Goal: Information Seeking & Learning: Check status

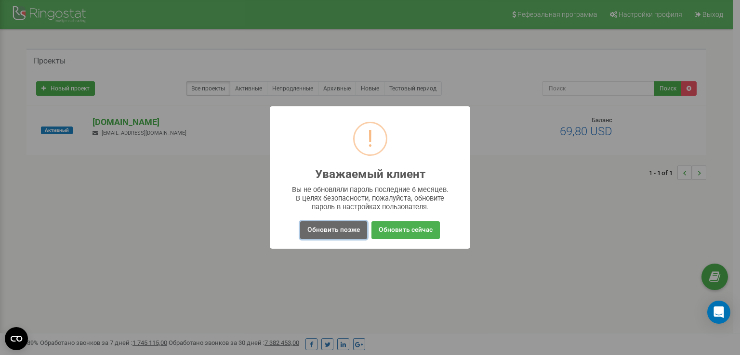
click at [342, 232] on button "Обновить позже" at bounding box center [333, 231] width 67 height 18
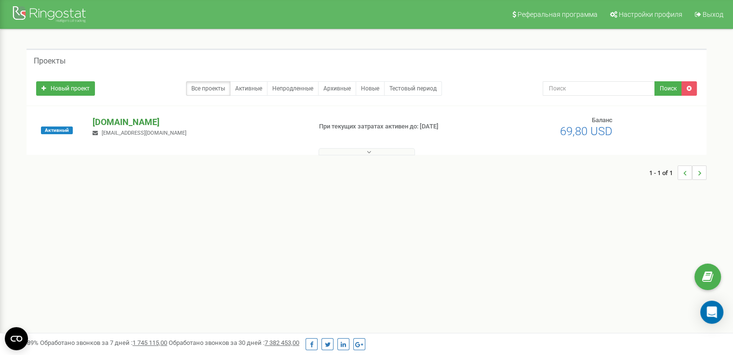
click at [128, 123] on p "[DOMAIN_NAME]" at bounding box center [197, 122] width 210 height 13
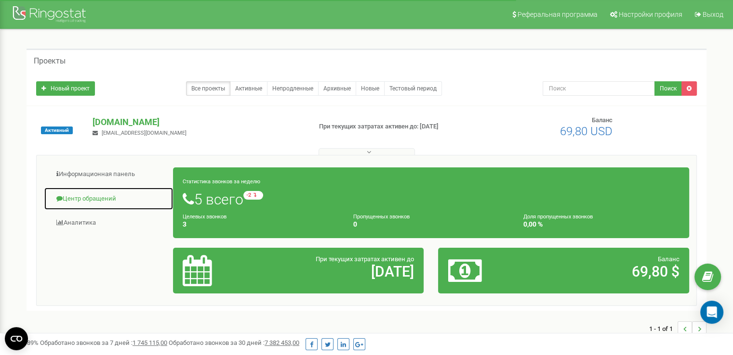
click at [109, 200] on link "Центр обращений" at bounding box center [109, 199] width 130 height 24
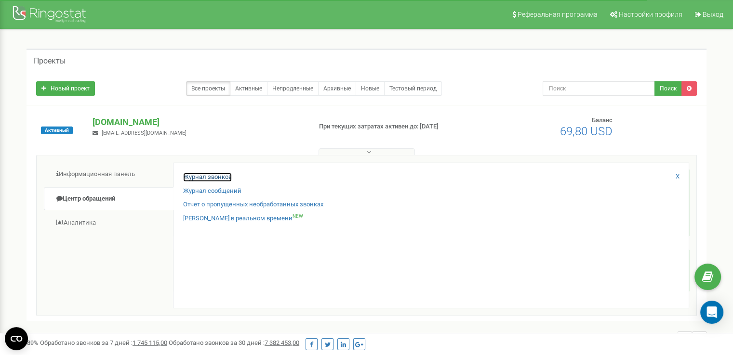
click at [216, 177] on link "Журнал звонков" at bounding box center [207, 177] width 49 height 9
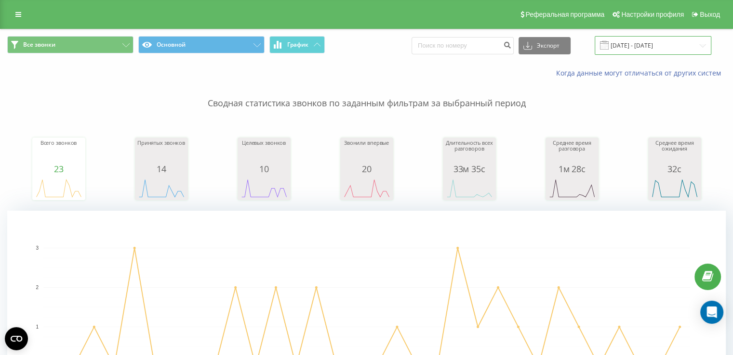
click at [629, 48] on input "22.08.2025 - 22.09.2025" at bounding box center [652, 45] width 117 height 19
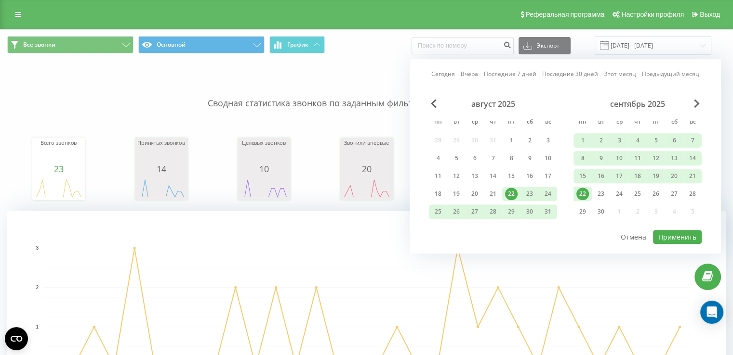
click at [582, 189] on div "22" at bounding box center [582, 194] width 13 height 13
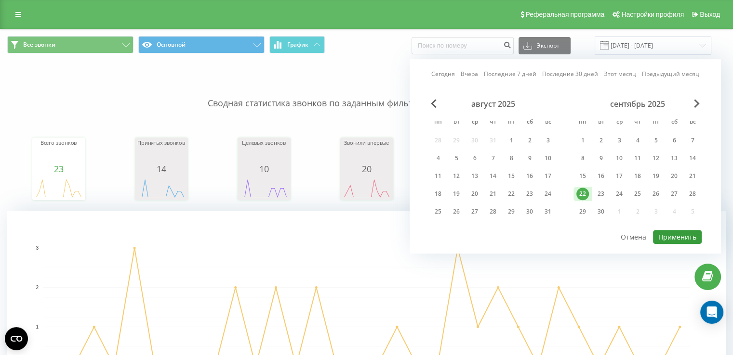
click at [677, 234] on button "Применить" at bounding box center [677, 237] width 49 height 14
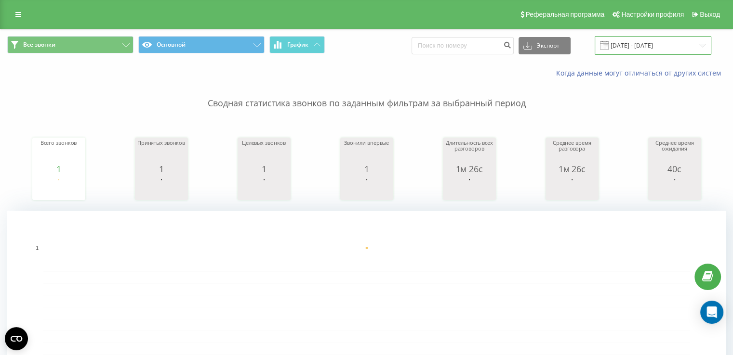
click at [626, 37] on input "22.09.2025 - 22.09.2025" at bounding box center [652, 45] width 117 height 19
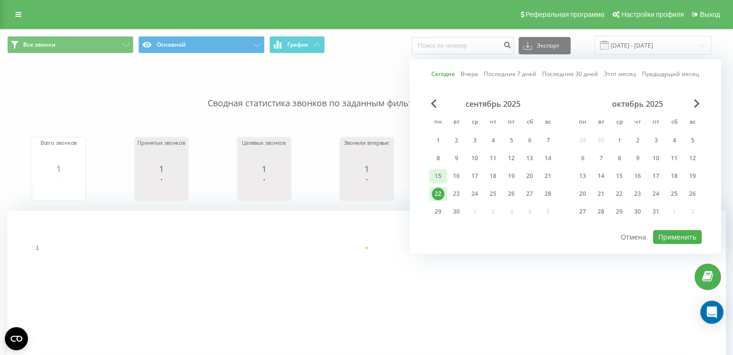
click at [430, 177] on div "15" at bounding box center [438, 176] width 18 height 14
click at [684, 234] on button "Применить" at bounding box center [677, 237] width 49 height 14
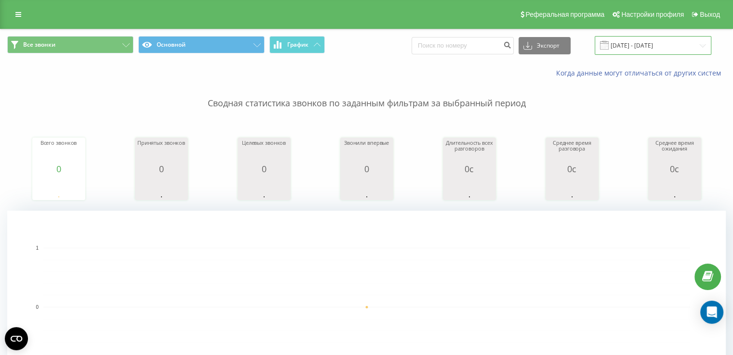
click at [682, 37] on input "15.09.2025 - 15.09.2025" at bounding box center [652, 45] width 117 height 19
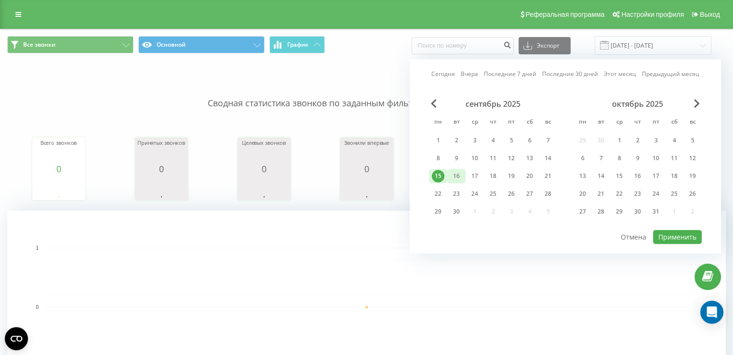
click at [456, 171] on div "16" at bounding box center [456, 176] width 13 height 13
click at [673, 231] on button "Применить" at bounding box center [677, 237] width 49 height 14
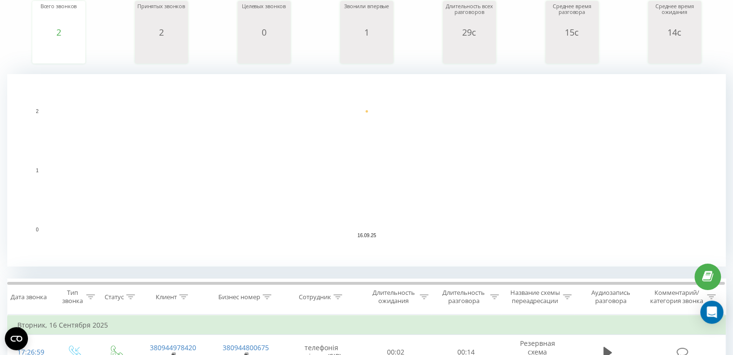
scroll to position [241, 0]
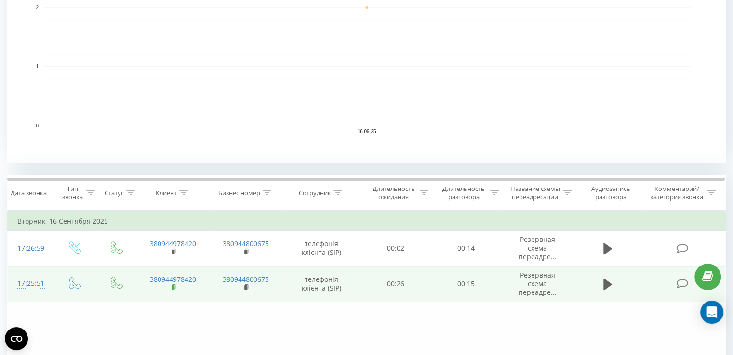
click at [172, 287] on rect at bounding box center [172, 288] width 3 height 4
click at [28, 280] on div "17:25:51" at bounding box center [30, 284] width 26 height 19
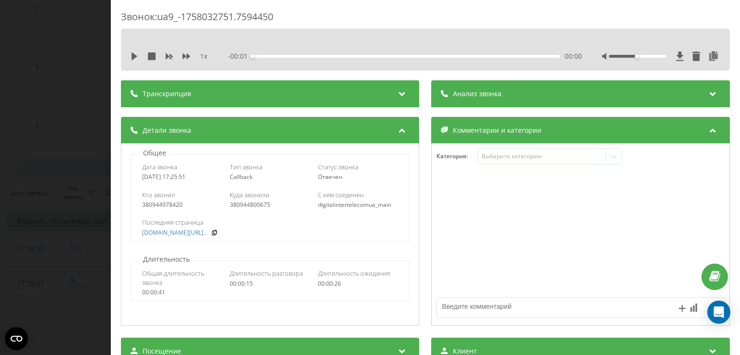
click at [59, 308] on div "Звонок : ua9_-1758032751.7594450 1 x - 00:01 00:00 00:00 Транскрипция Для анали…" at bounding box center [370, 177] width 740 height 355
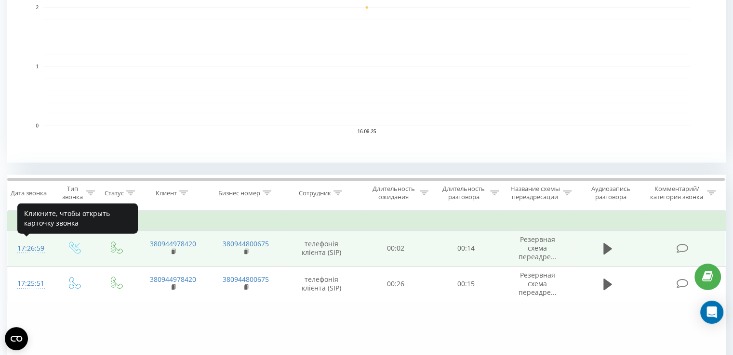
click at [35, 250] on div "17:26:59" at bounding box center [30, 248] width 26 height 19
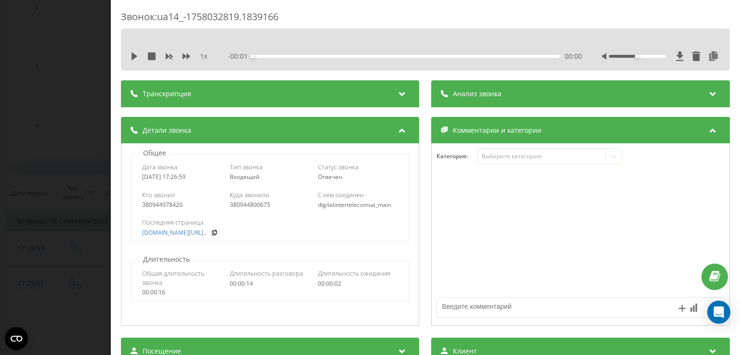
click at [54, 315] on div "Звонок : ua14_-1758032819.1839166 1 x - 00:01 00:00 00:00 Транскрипция Для анал…" at bounding box center [370, 177] width 740 height 355
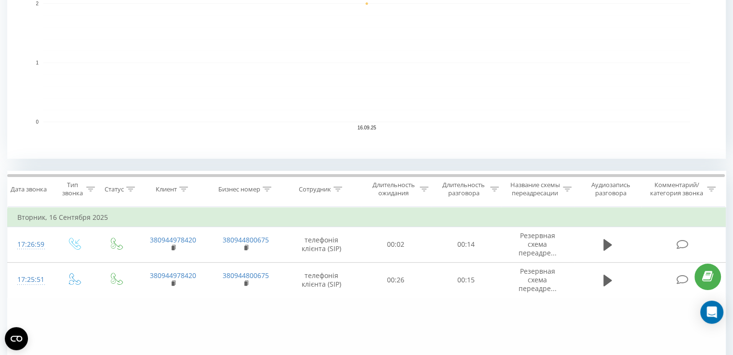
scroll to position [289, 0]
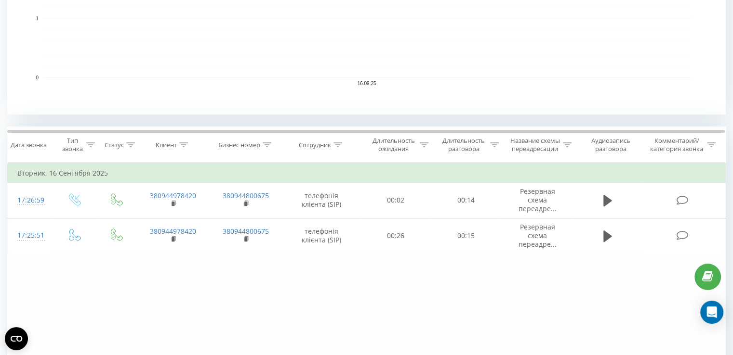
click at [60, 309] on div "Фильтровать по условию Равно Введите значение Отмена OK Фильтровать по условию …" at bounding box center [366, 271] width 718 height 217
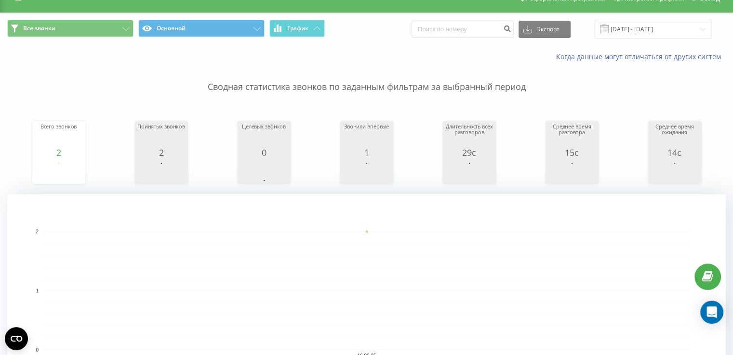
scroll to position [0, 0]
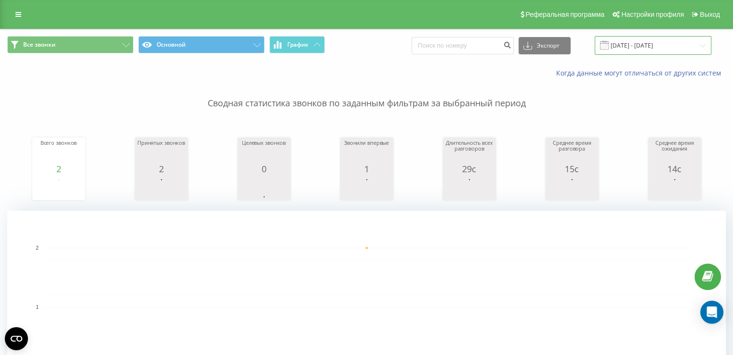
click at [652, 44] on input "16.09.2025 - 16.09.2025" at bounding box center [652, 45] width 117 height 19
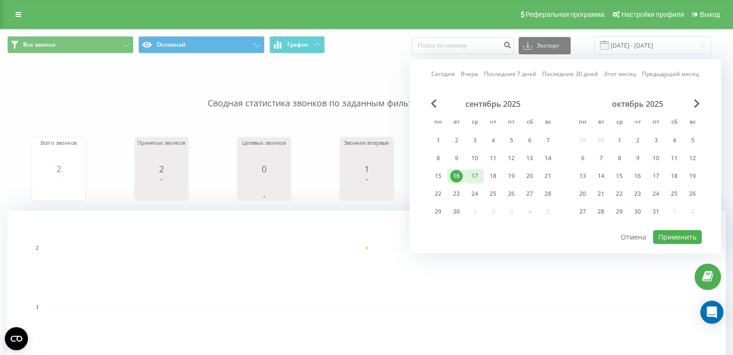
click at [476, 174] on div "17" at bounding box center [474, 176] width 13 height 13
click at [678, 233] on button "Применить" at bounding box center [677, 237] width 49 height 14
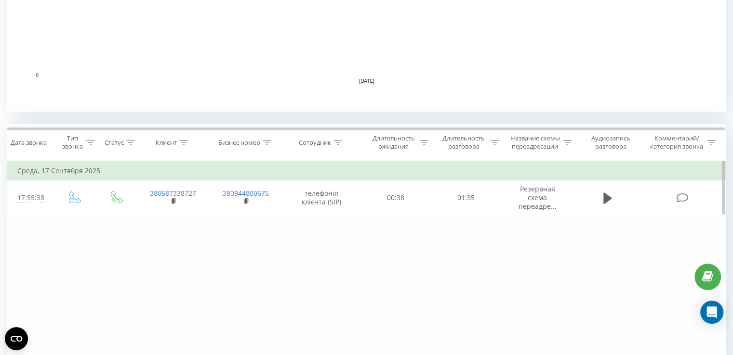
scroll to position [349, 0]
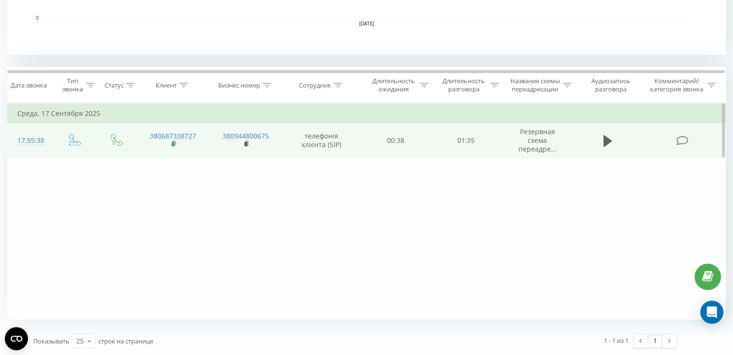
click at [174, 143] on rect at bounding box center [172, 144] width 3 height 4
click at [32, 137] on div "17:55:38" at bounding box center [30, 140] width 26 height 19
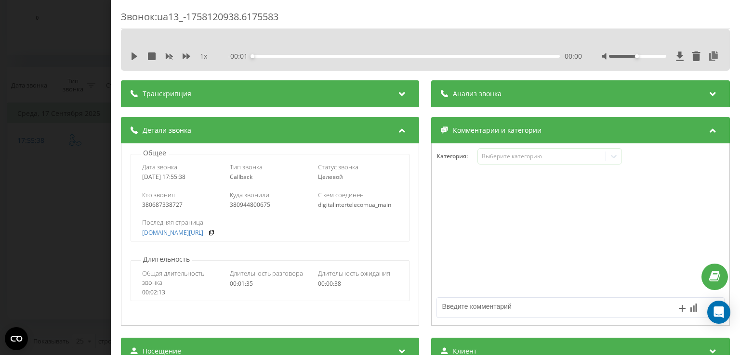
click at [31, 168] on div "Звонок : ua13_-1758120938.6175583 1 x - 00:01 00:00 00:00 Транскрипция Для анал…" at bounding box center [370, 177] width 740 height 355
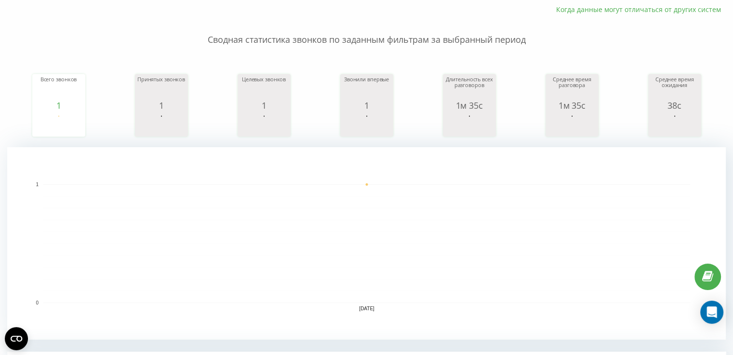
scroll to position [12, 0]
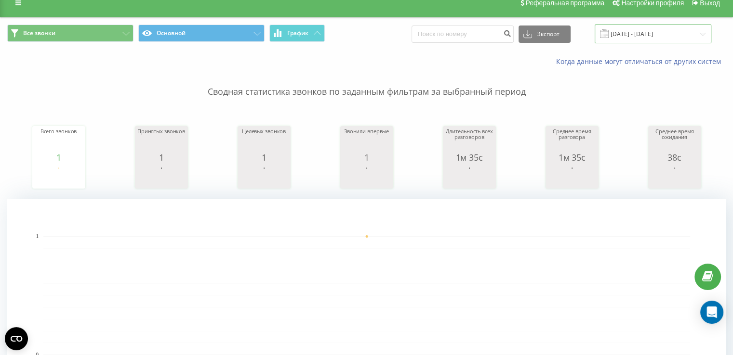
click at [638, 37] on input "17.09.2025 - 17.09.2025" at bounding box center [652, 34] width 117 height 19
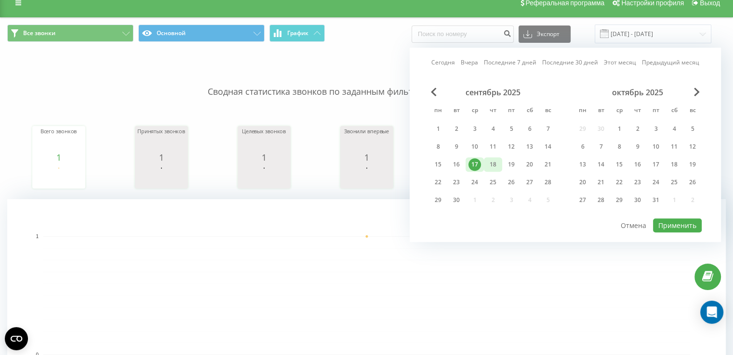
click at [491, 166] on div "18" at bounding box center [492, 164] width 13 height 13
drag, startPoint x: 669, startPoint y: 223, endPoint x: 650, endPoint y: 219, distance: 19.3
click at [669, 223] on button "Применить" at bounding box center [677, 226] width 49 height 14
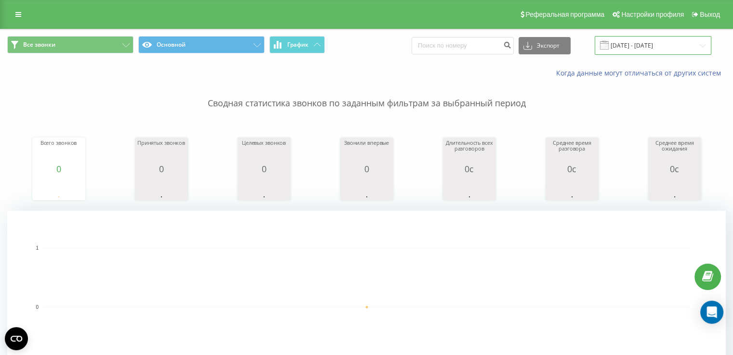
click at [655, 43] on input "18.09.2025 - 18.09.2025" at bounding box center [652, 45] width 117 height 19
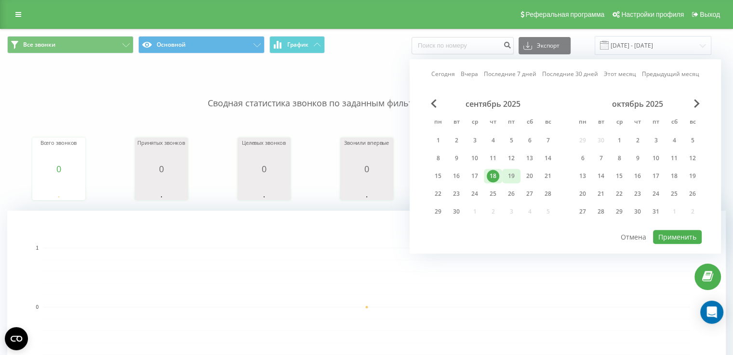
click at [509, 176] on div "19" at bounding box center [511, 176] width 13 height 13
click at [680, 230] on button "Применить" at bounding box center [677, 237] width 49 height 14
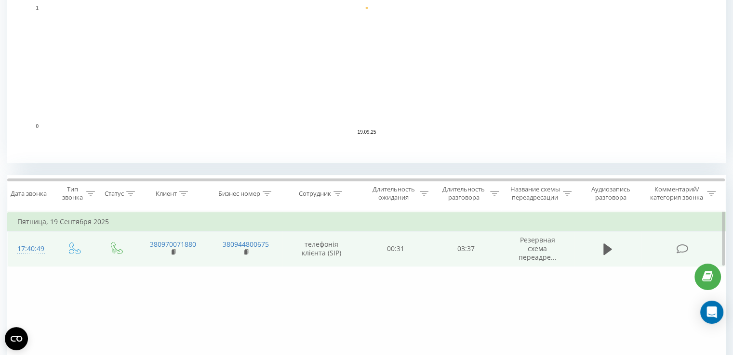
scroll to position [241, 0]
click at [171, 254] on icon at bounding box center [173, 252] width 5 height 7
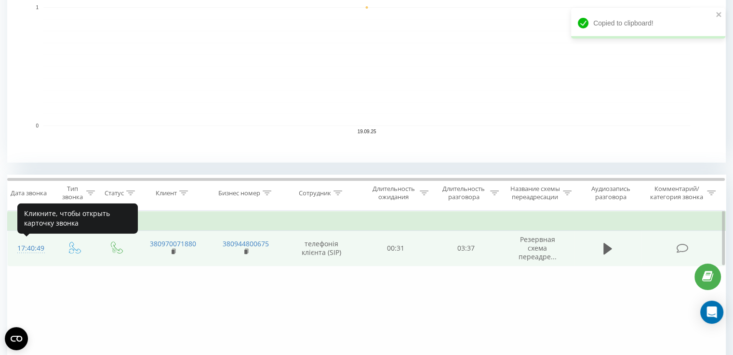
click at [31, 243] on div "17:40:49" at bounding box center [30, 248] width 26 height 19
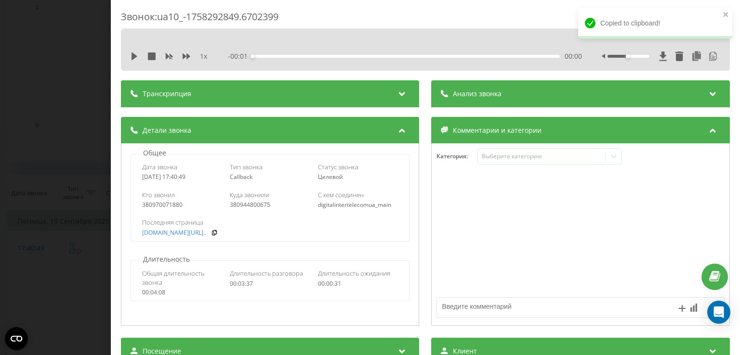
click at [21, 280] on div "Звонок : ua10_-1758292849.6702399 1 x - 00:01 00:00 00:00 Транскрипция Для анал…" at bounding box center [370, 177] width 740 height 355
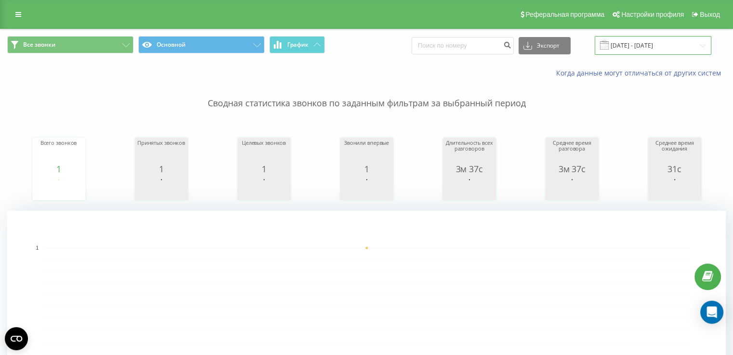
click at [648, 48] on input "19.09.2025 - 19.09.2025" at bounding box center [652, 45] width 117 height 19
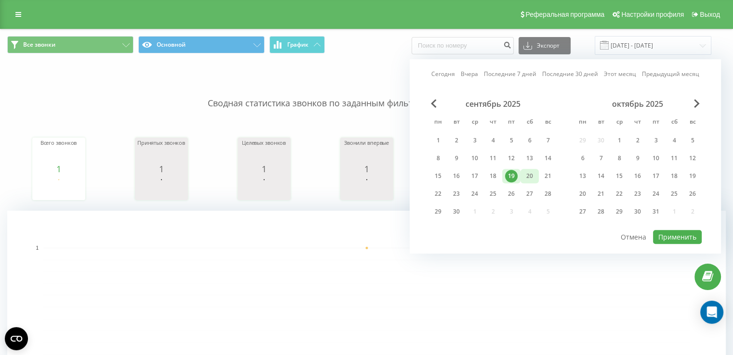
click at [527, 177] on div "20" at bounding box center [529, 176] width 13 height 13
click at [669, 233] on button "Применить" at bounding box center [677, 237] width 49 height 14
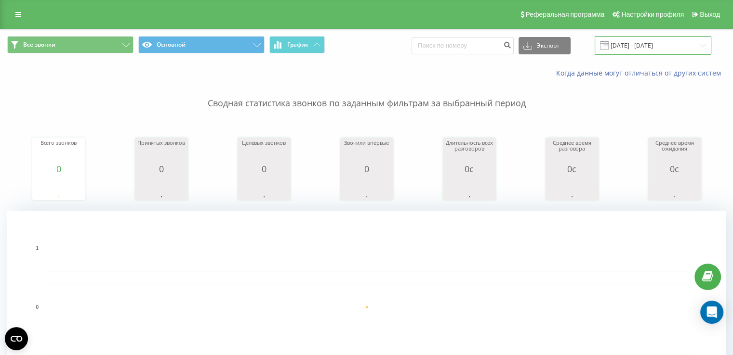
click at [626, 46] on input "20.09.2025 - 20.09.2025" at bounding box center [652, 45] width 117 height 19
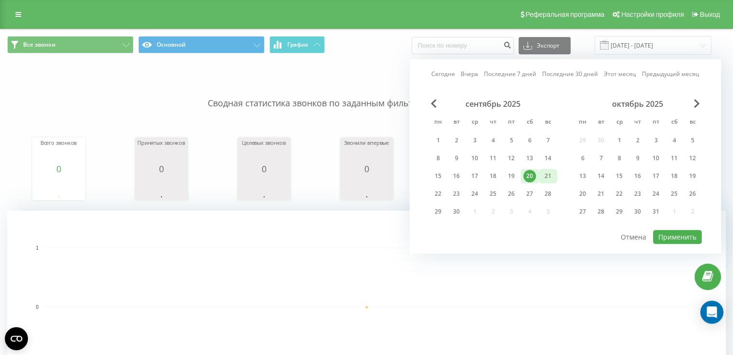
click at [543, 176] on div "21" at bounding box center [547, 176] width 13 height 13
click at [670, 234] on button "Применить" at bounding box center [677, 237] width 49 height 14
type input "21.09.2025 - 21.09.2025"
